Goal: Information Seeking & Learning: Learn about a topic

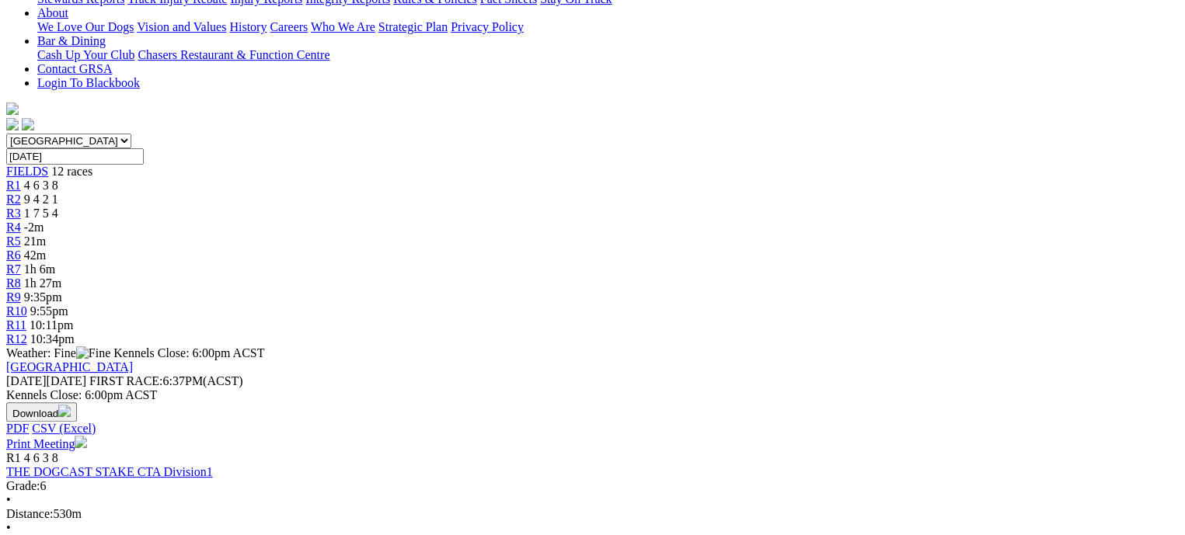
scroll to position [388, 0]
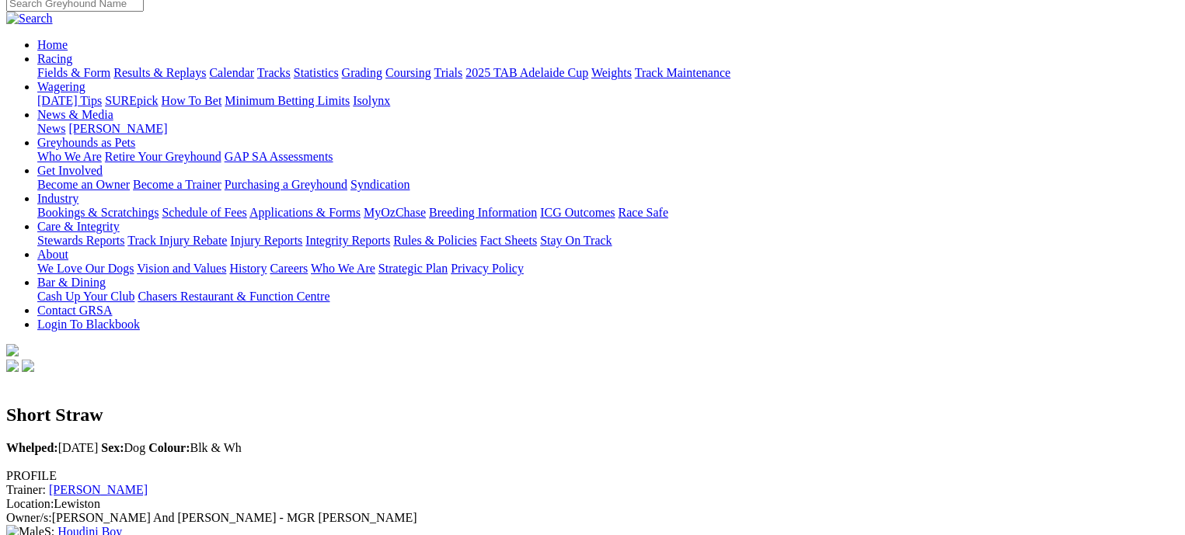
scroll to position [78, 0]
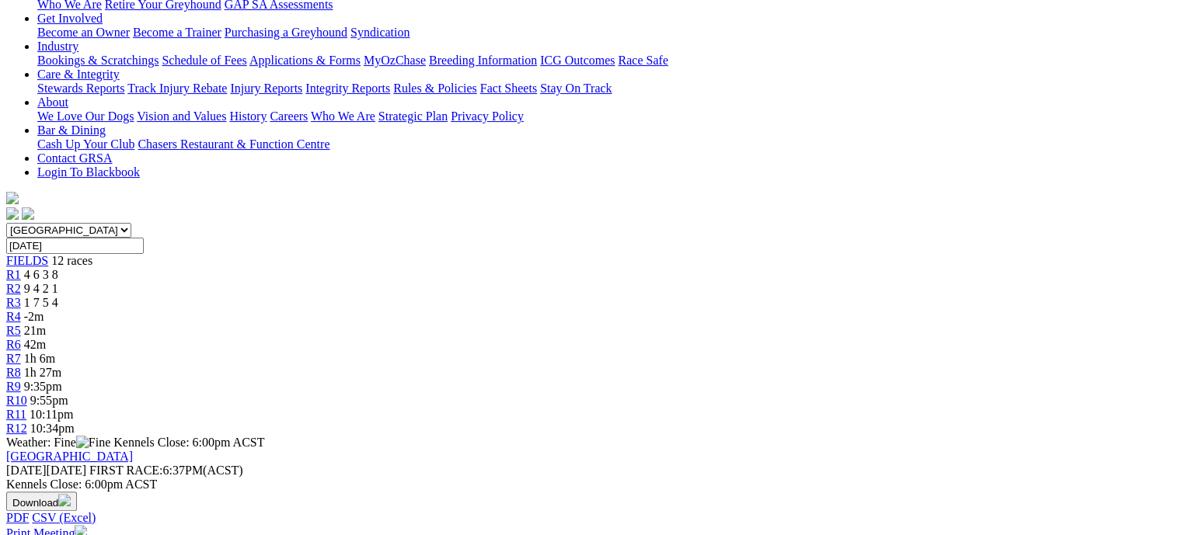
scroll to position [311, 0]
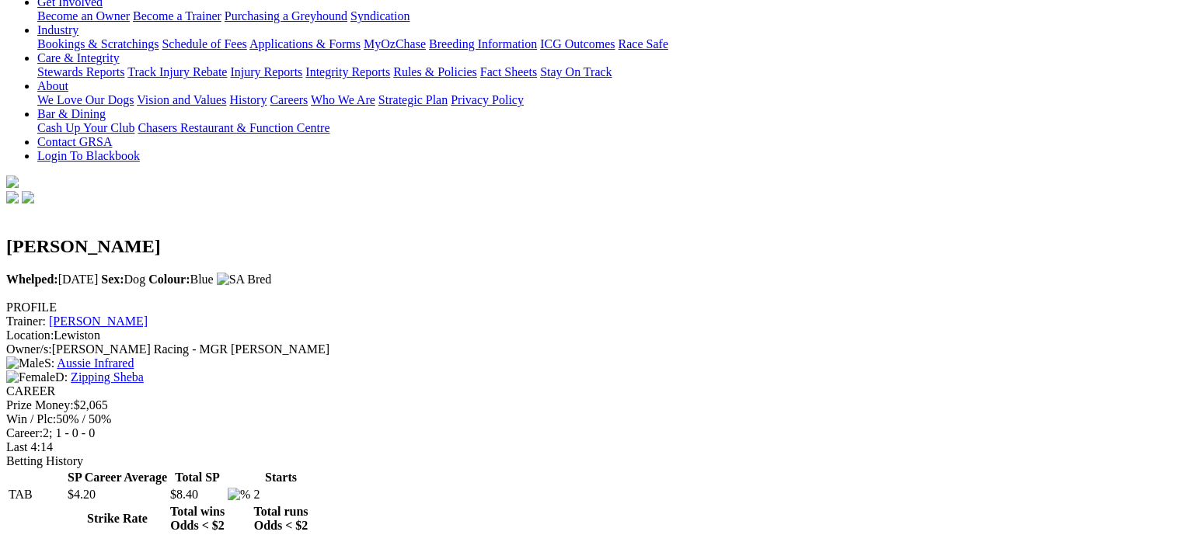
scroll to position [388, 0]
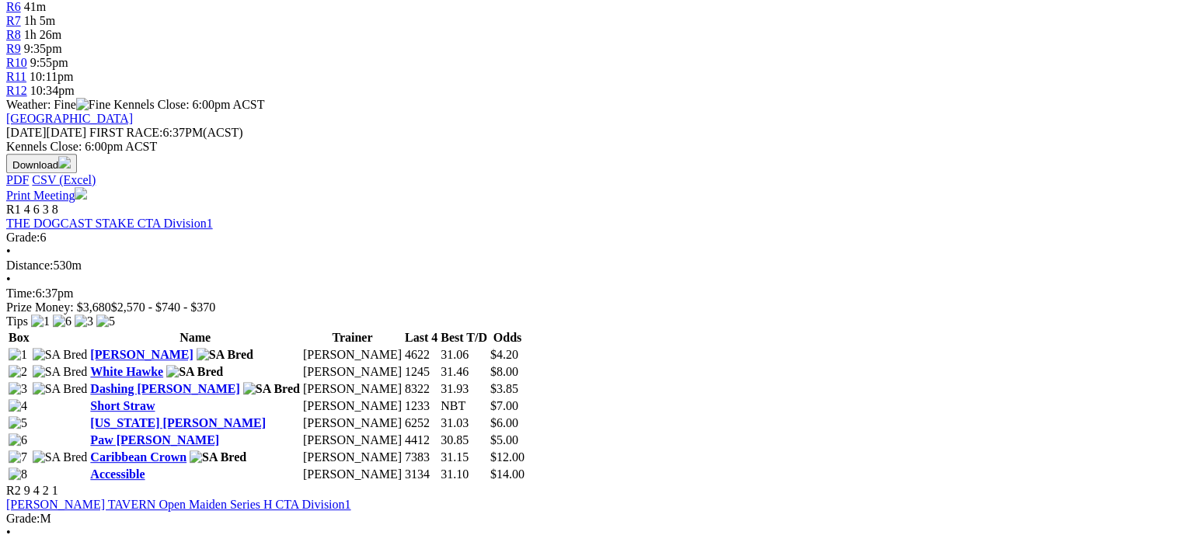
scroll to position [699, 0]
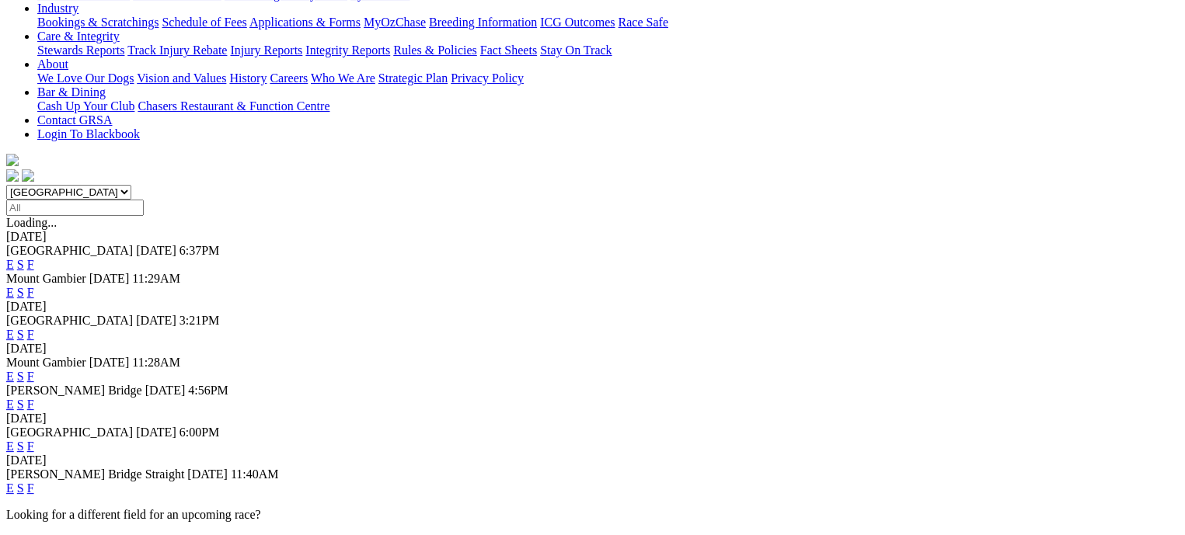
scroll to position [388, 0]
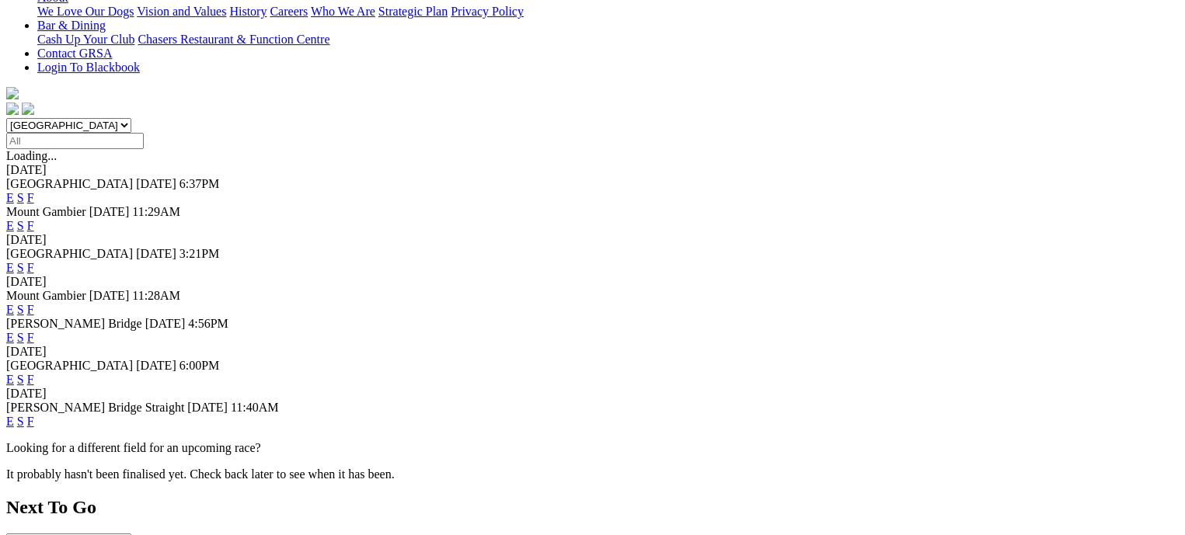
click at [34, 415] on link "F" at bounding box center [30, 421] width 7 height 13
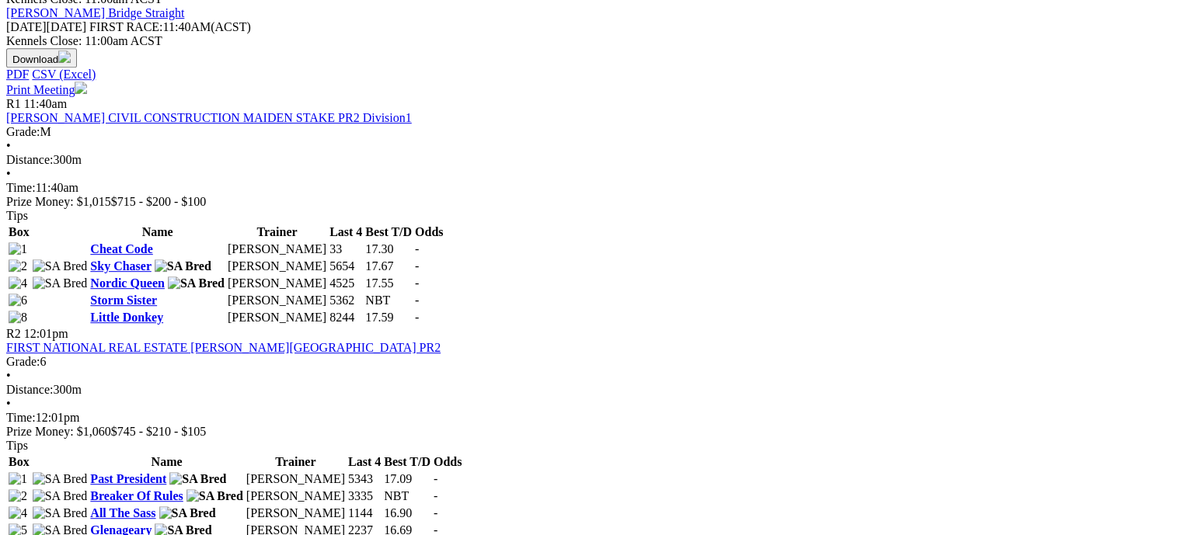
scroll to position [621, 0]
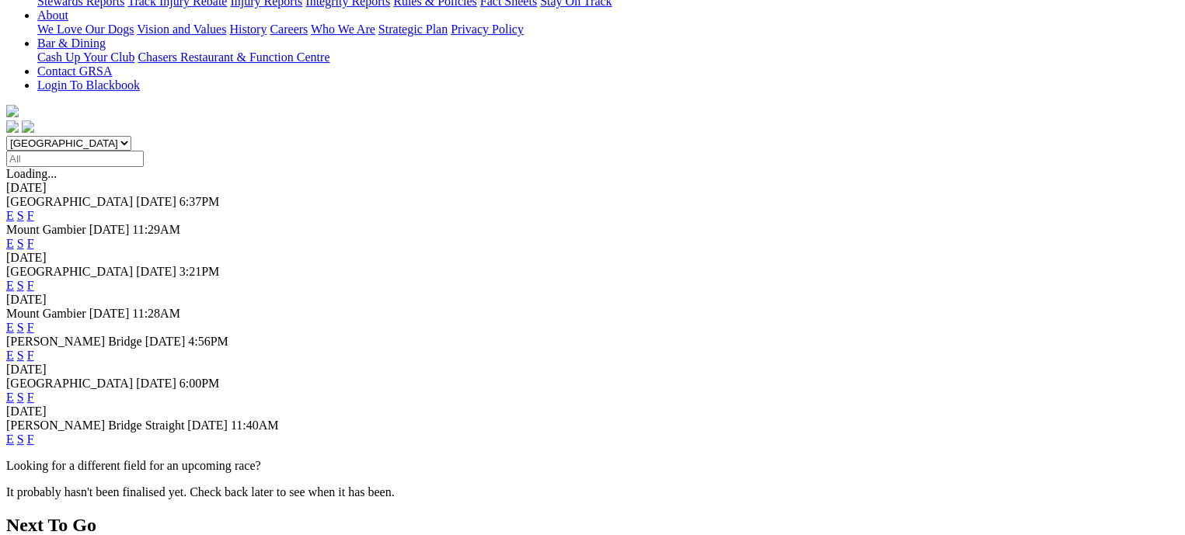
scroll to position [388, 0]
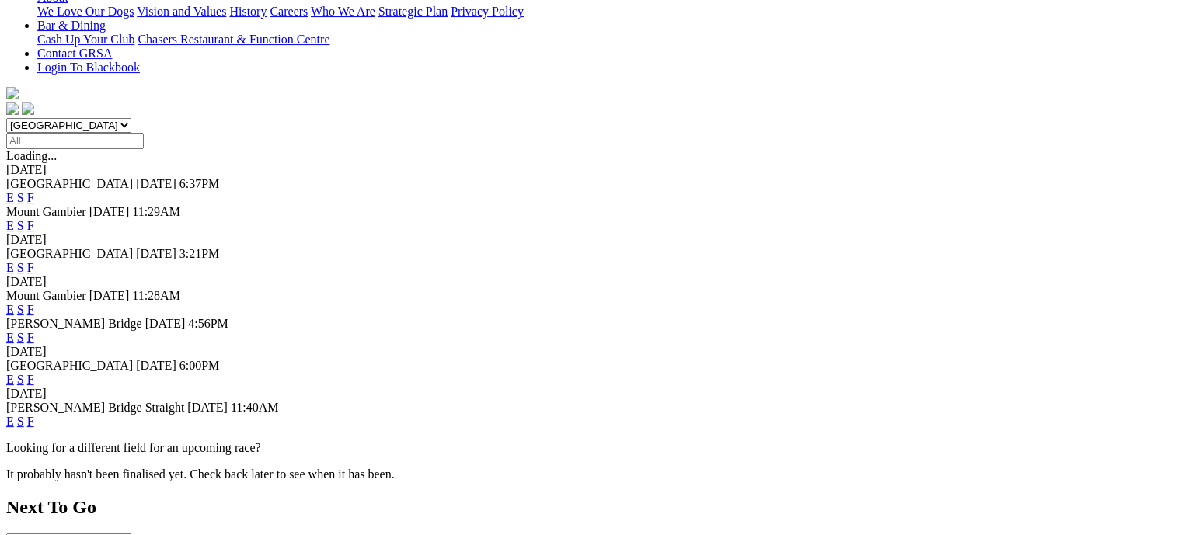
click at [34, 373] on link "F" at bounding box center [30, 379] width 7 height 13
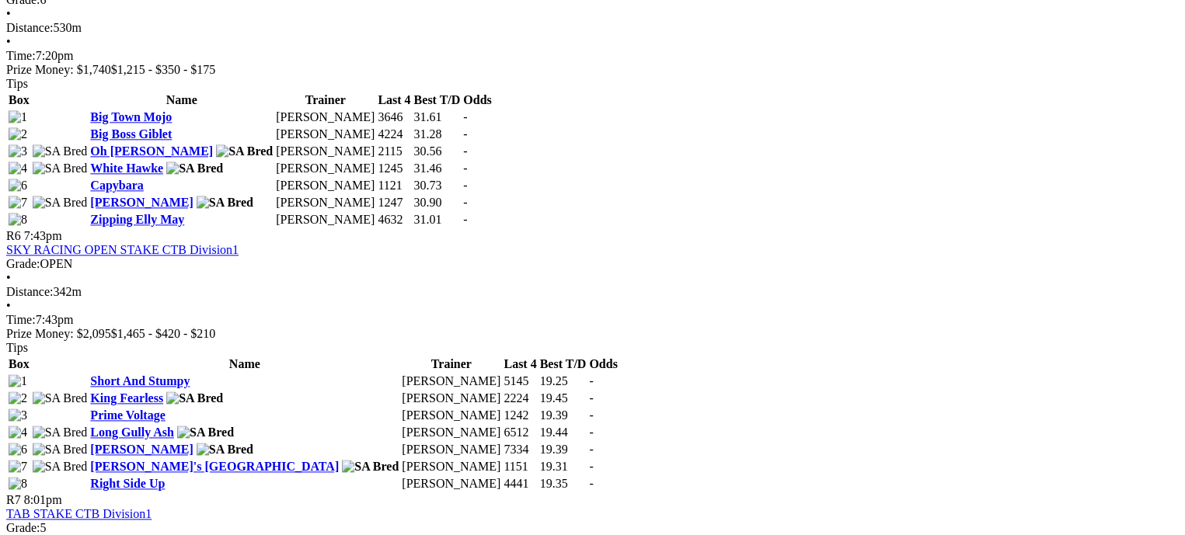
scroll to position [2020, 0]
